Goal: Information Seeking & Learning: Check status

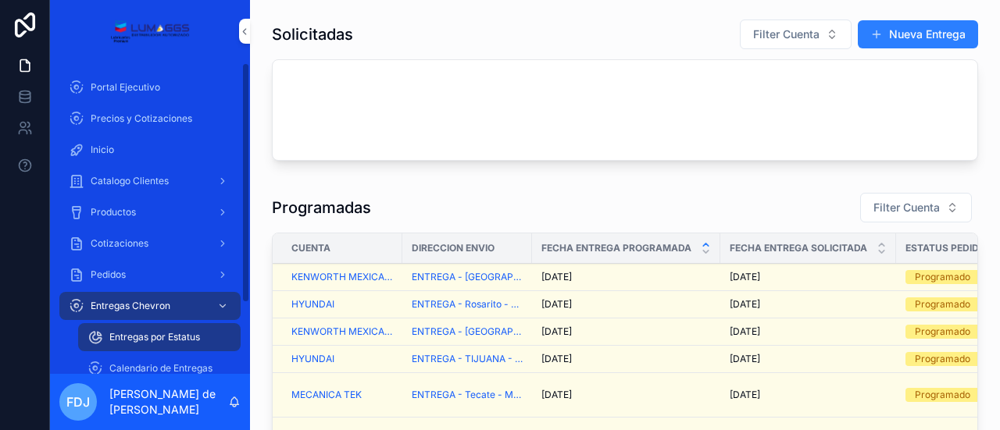
click at [146, 308] on span "Entregas Chevron" at bounding box center [131, 306] width 80 height 12
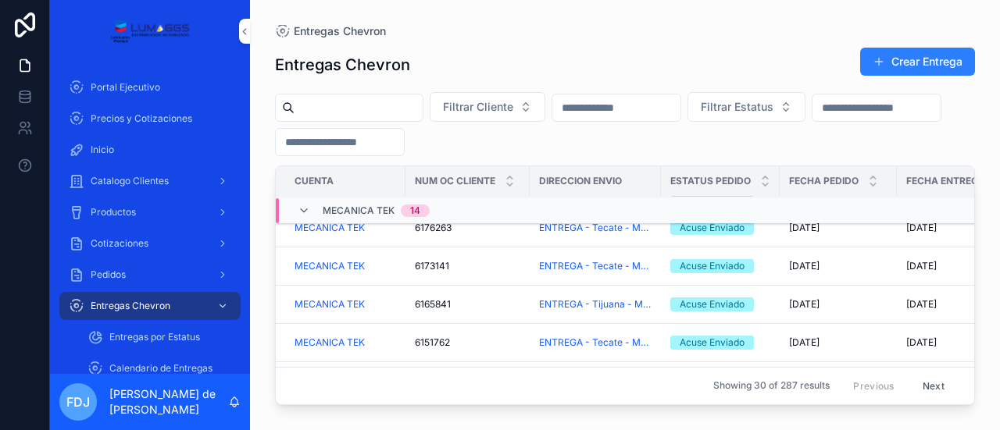
scroll to position [367, 0]
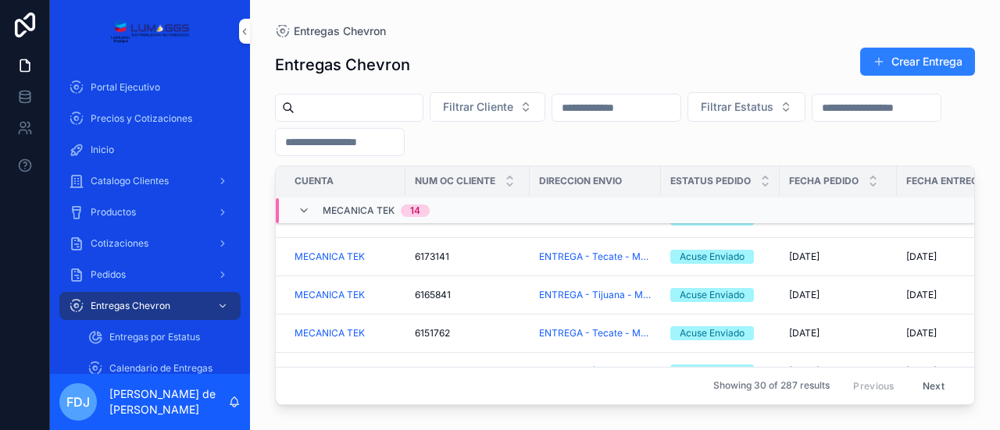
click at [170, 341] on span "Entregas por Estatus" at bounding box center [154, 337] width 91 height 12
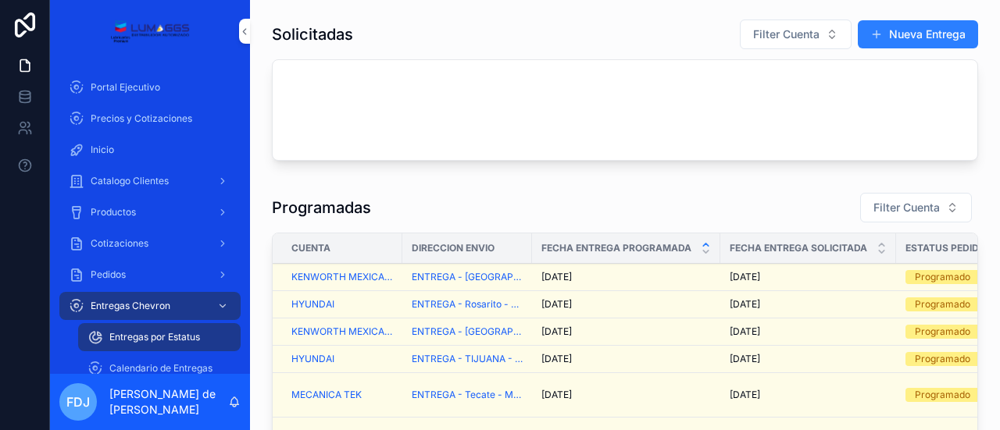
click at [651, 335] on div "[DATE] [DATE]" at bounding box center [625, 332] width 169 height 12
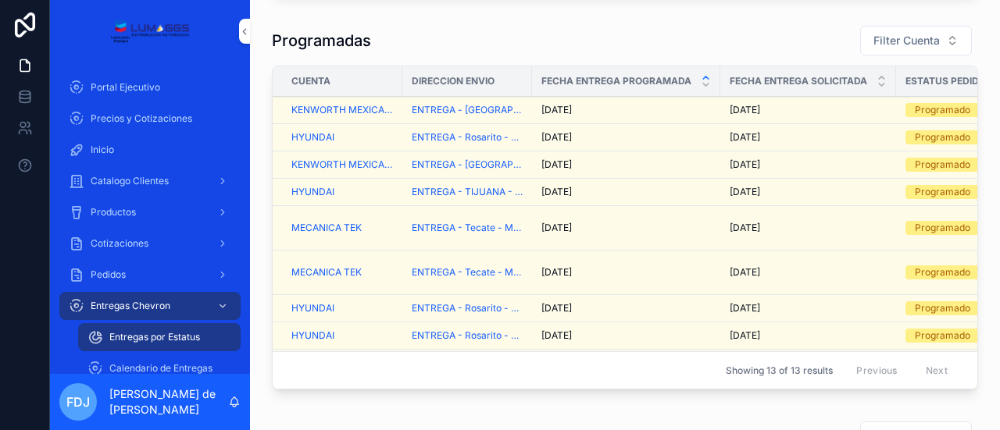
scroll to position [169, 0]
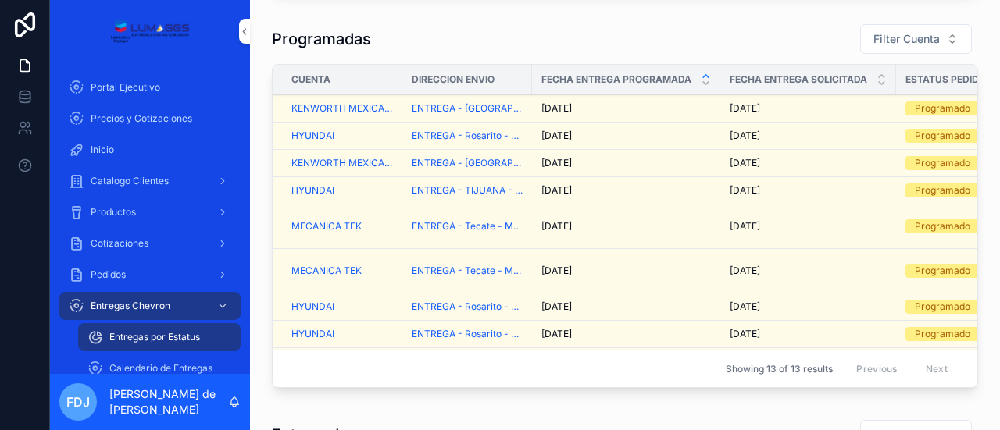
click at [637, 105] on div "9/29/2025 9/29/2025" at bounding box center [625, 108] width 169 height 12
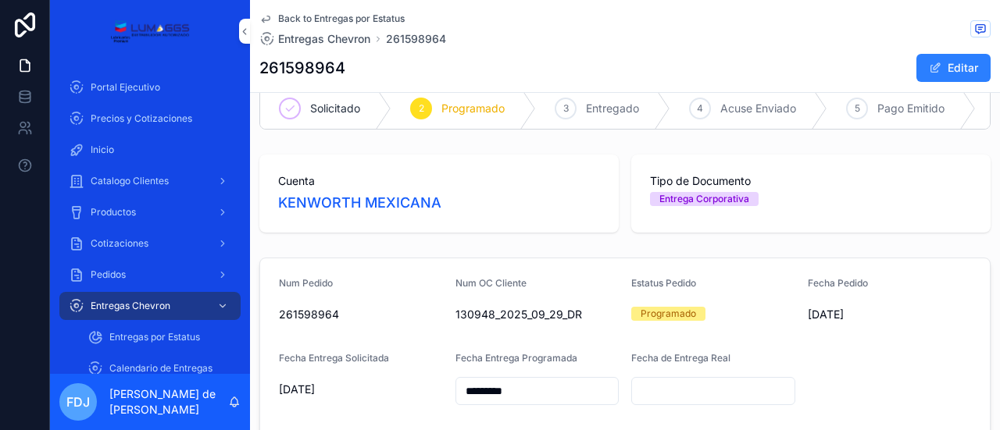
scroll to position [169, 0]
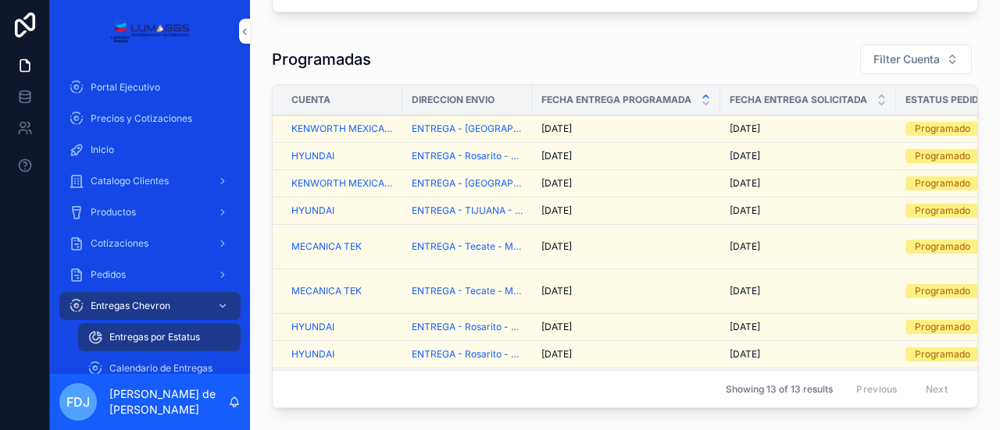
scroll to position [63, 0]
